Goal: Task Accomplishment & Management: Manage account settings

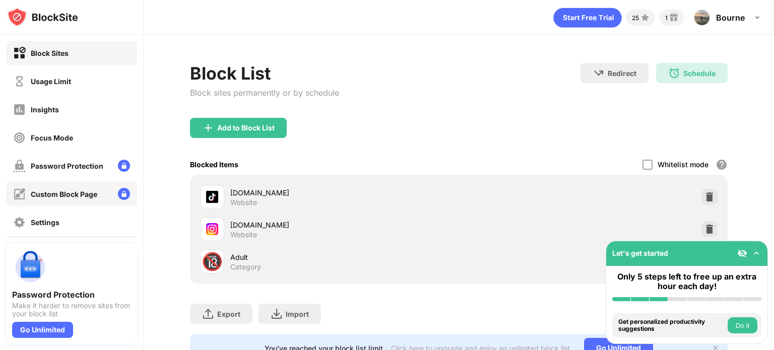
scroll to position [68, 0]
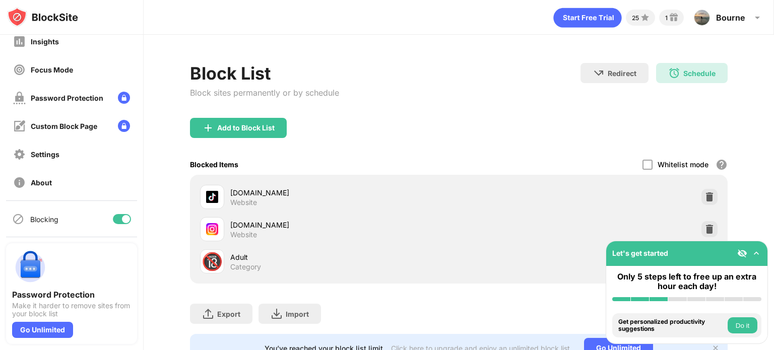
click at [117, 223] on div at bounding box center [122, 219] width 18 height 10
click at [119, 212] on div "Blocking" at bounding box center [71, 219] width 131 height 24
click at [117, 209] on div "Blocking" at bounding box center [71, 219] width 131 height 24
click at [115, 217] on div at bounding box center [122, 219] width 18 height 10
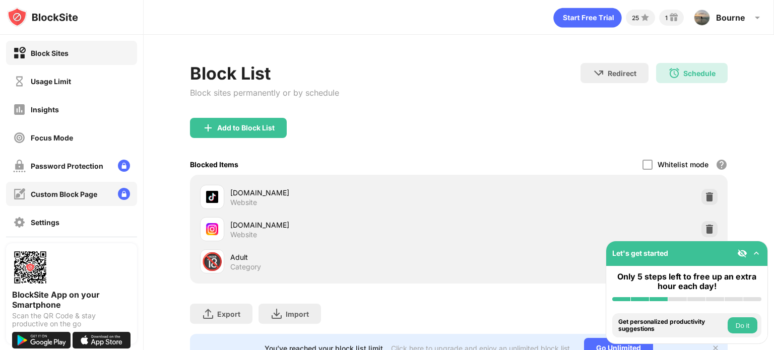
scroll to position [68, 0]
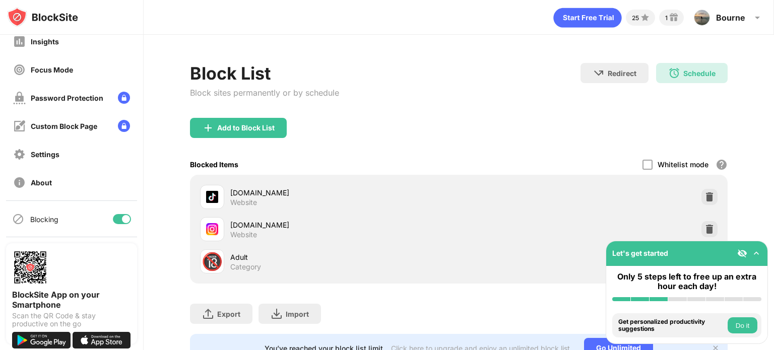
click at [115, 215] on div at bounding box center [122, 219] width 18 height 10
